Goal: Task Accomplishment & Management: Complete application form

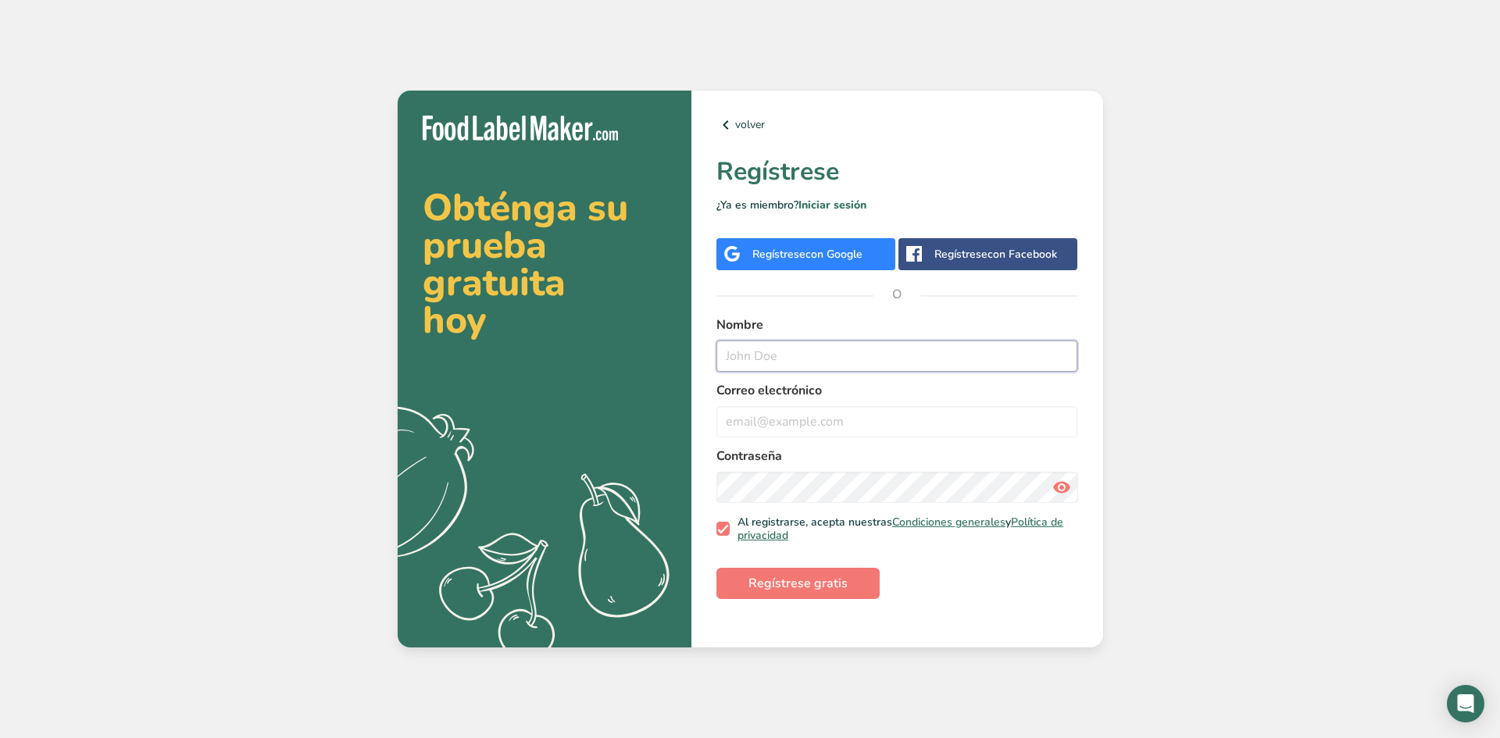
click at [778, 360] on input "text" at bounding box center [897, 356] width 362 height 31
type input "Naye"
click at [748, 428] on input "email" at bounding box center [897, 421] width 362 height 31
type input "N"
type input "n"
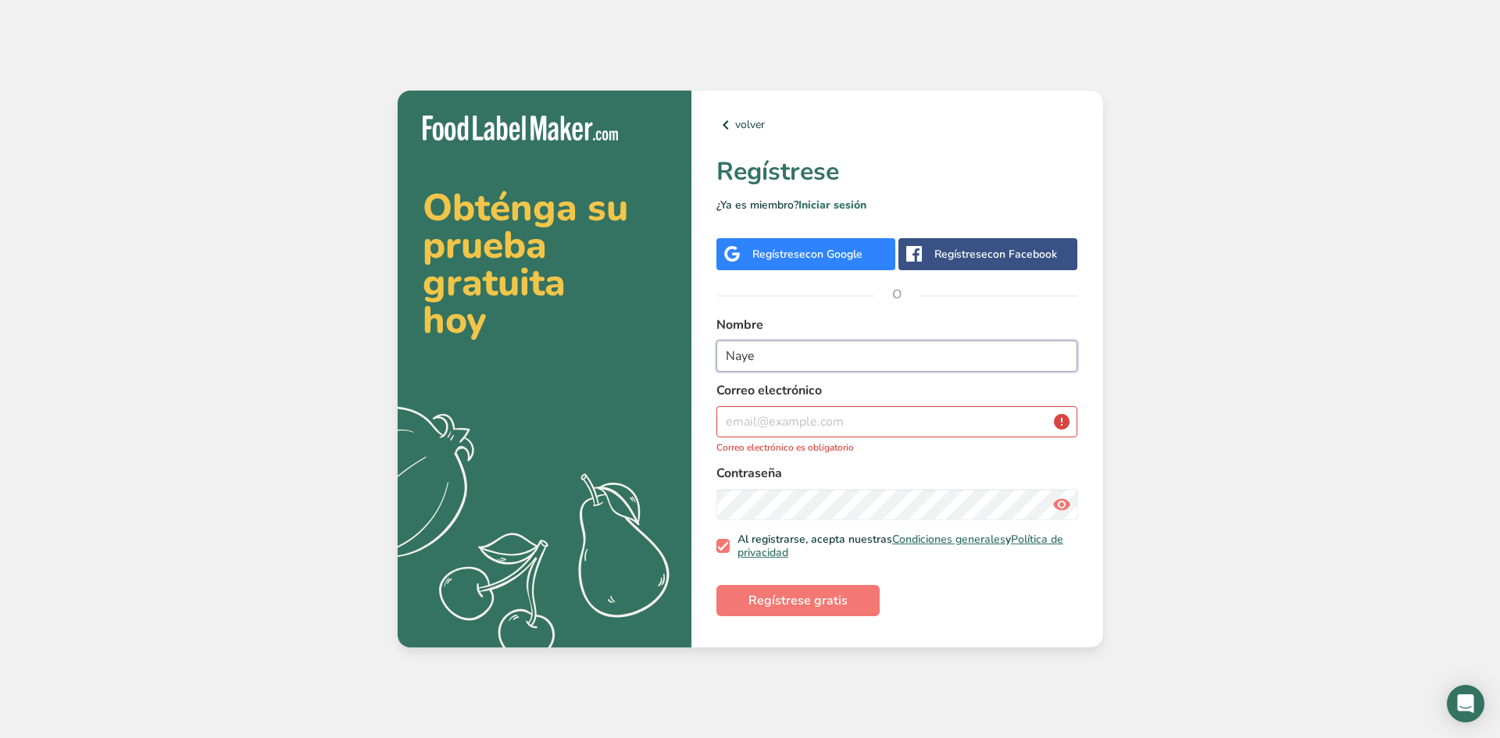
click at [738, 349] on input "Naye" at bounding box center [897, 356] width 362 height 31
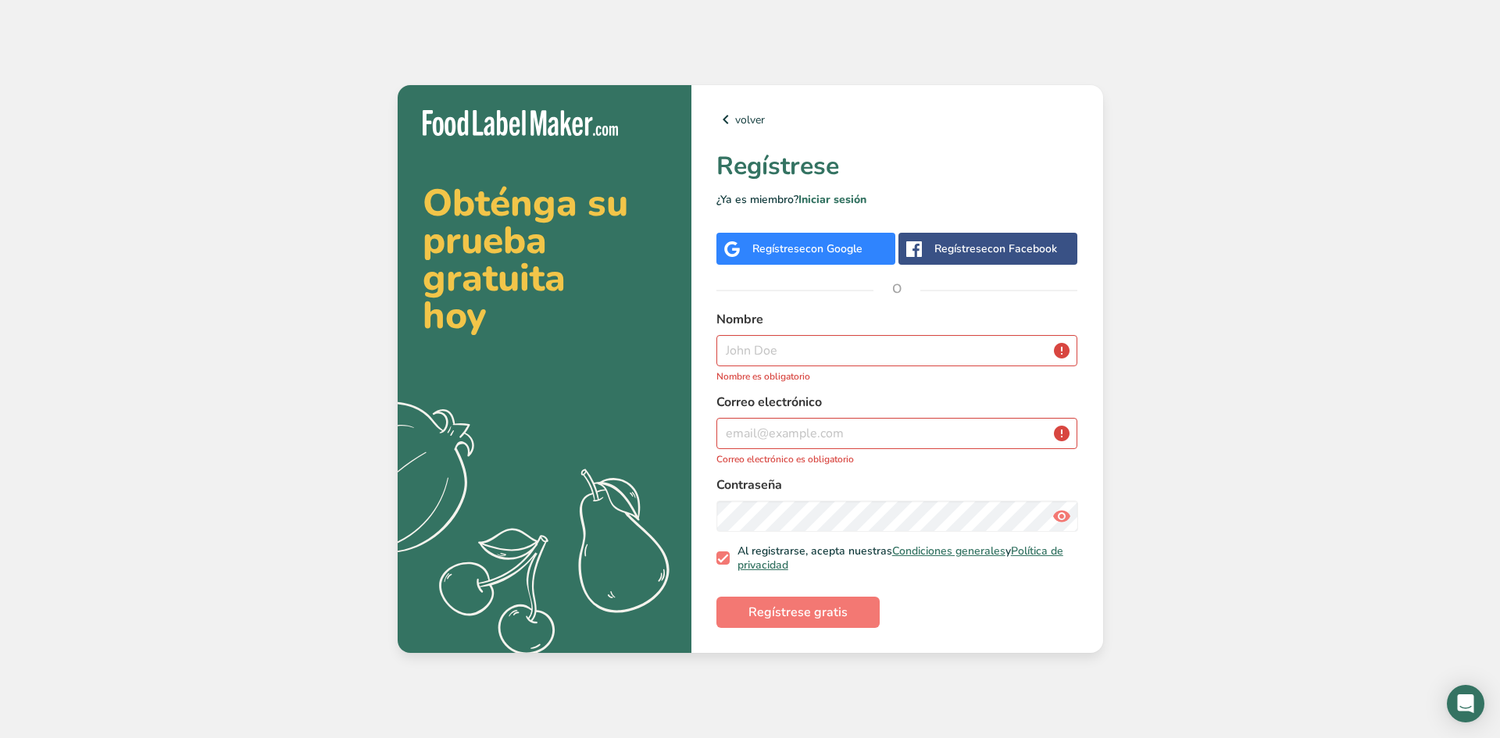
click at [795, 252] on div "Regístrese con Google" at bounding box center [807, 249] width 110 height 16
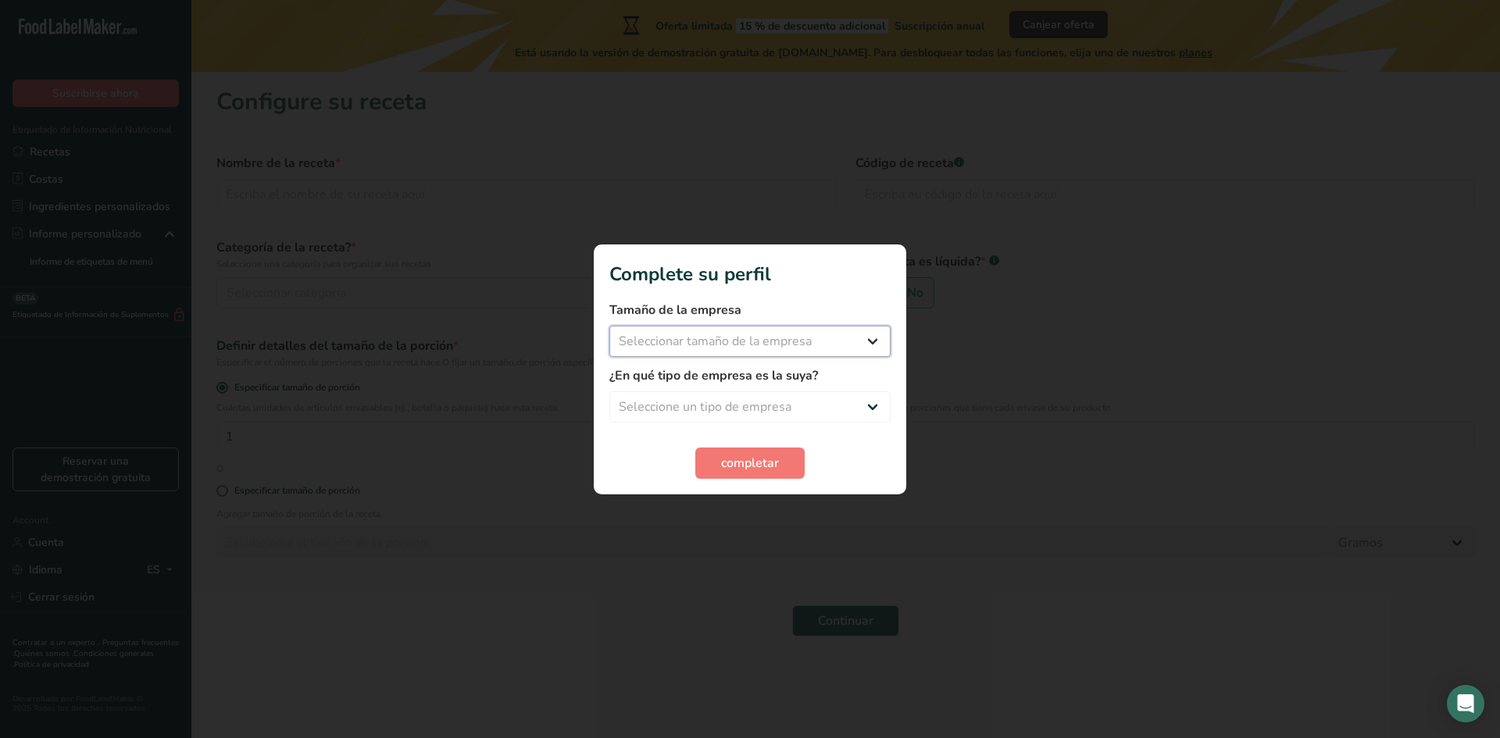
click at [758, 339] on select "Seleccionar tamaño de la empresa Menos de 10 empleados De 10 a 50 empleados De …" at bounding box center [749, 341] width 281 height 31
select select "1"
click at [609, 326] on select "Seleccionar tamaño de la empresa Menos de 10 empleados De 10 a 50 empleados De …" at bounding box center [749, 341] width 281 height 31
click at [738, 397] on select "Seleccione un tipo de empresa Fabricante de alimentos envasados Restaurante y c…" at bounding box center [749, 406] width 281 height 31
select select "1"
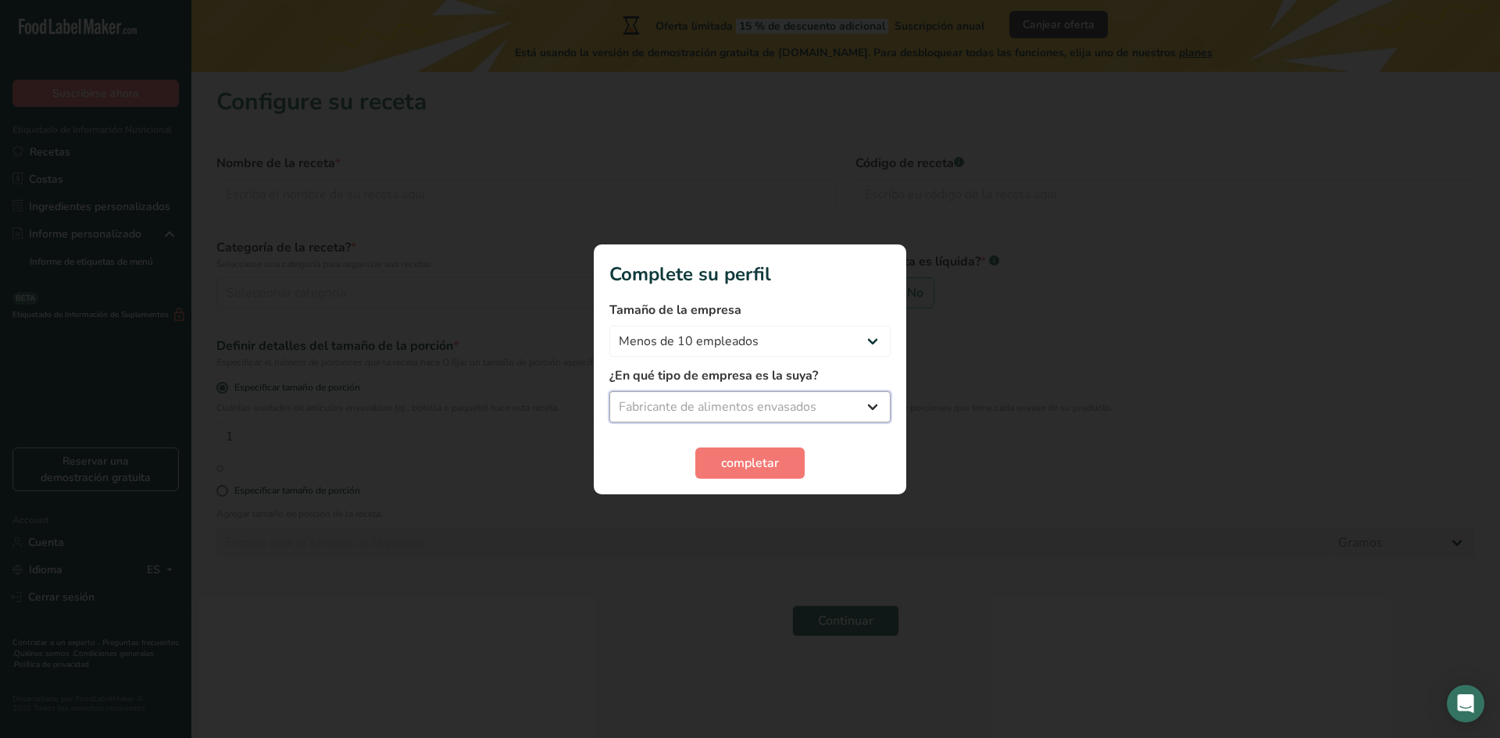
click at [609, 391] on select "Seleccione un tipo de empresa Fabricante de alimentos envasados Restaurante y c…" at bounding box center [749, 406] width 281 height 31
click at [754, 463] on span "completar" at bounding box center [750, 463] width 58 height 19
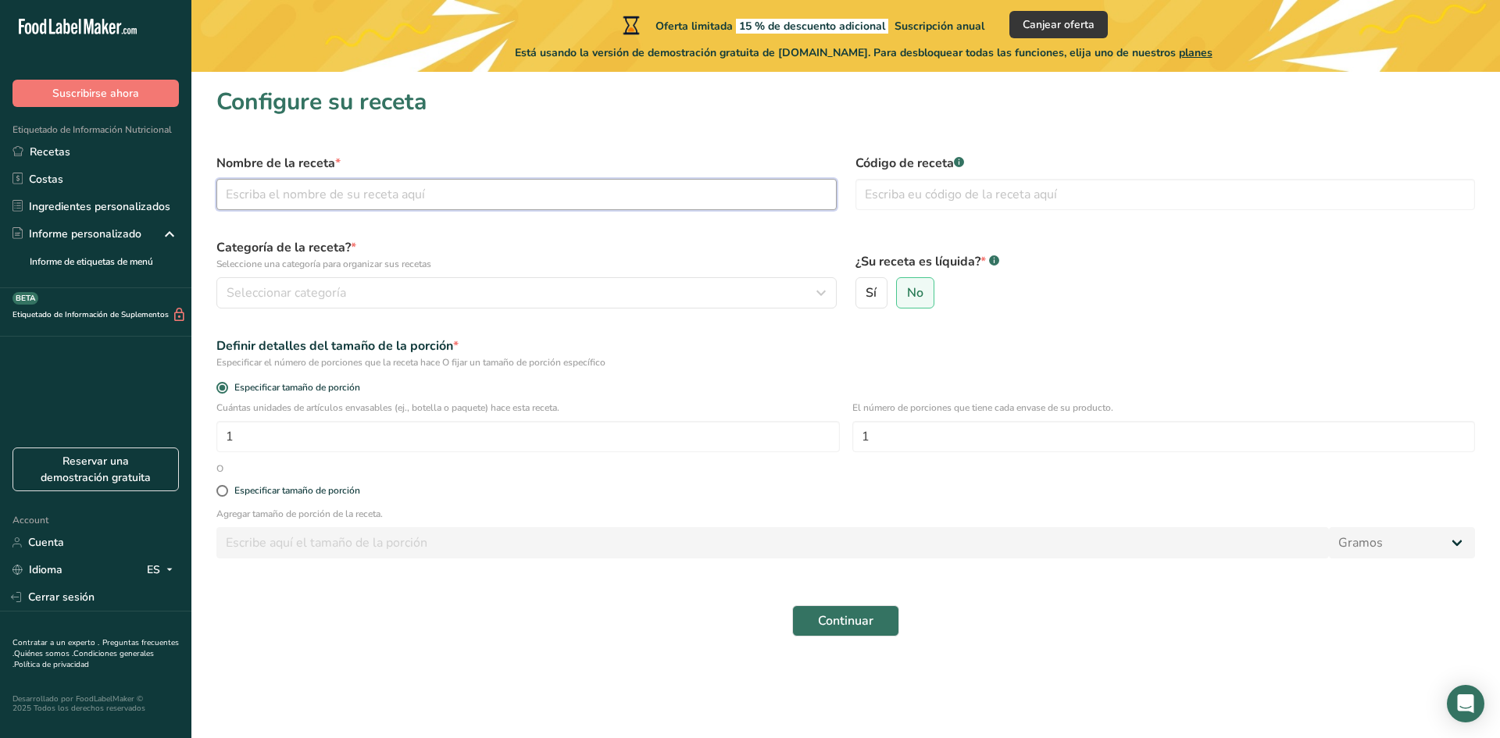
click at [371, 195] on input "text" at bounding box center [526, 194] width 620 height 31
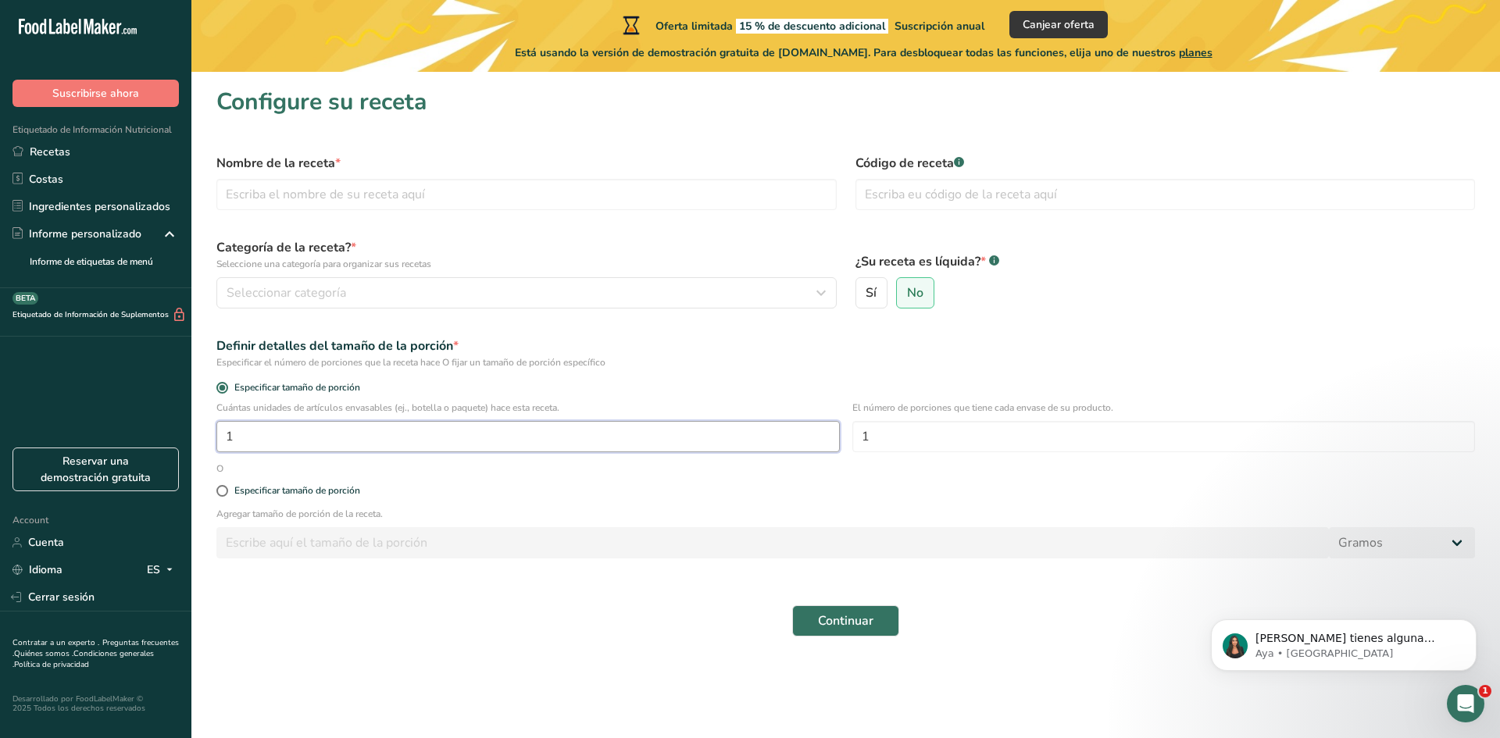
click at [306, 439] on input "1" at bounding box center [527, 436] width 623 height 31
click at [917, 431] on input "1" at bounding box center [1163, 436] width 623 height 31
click at [623, 434] on input "1" at bounding box center [527, 436] width 623 height 31
